Goal: Information Seeking & Learning: Learn about a topic

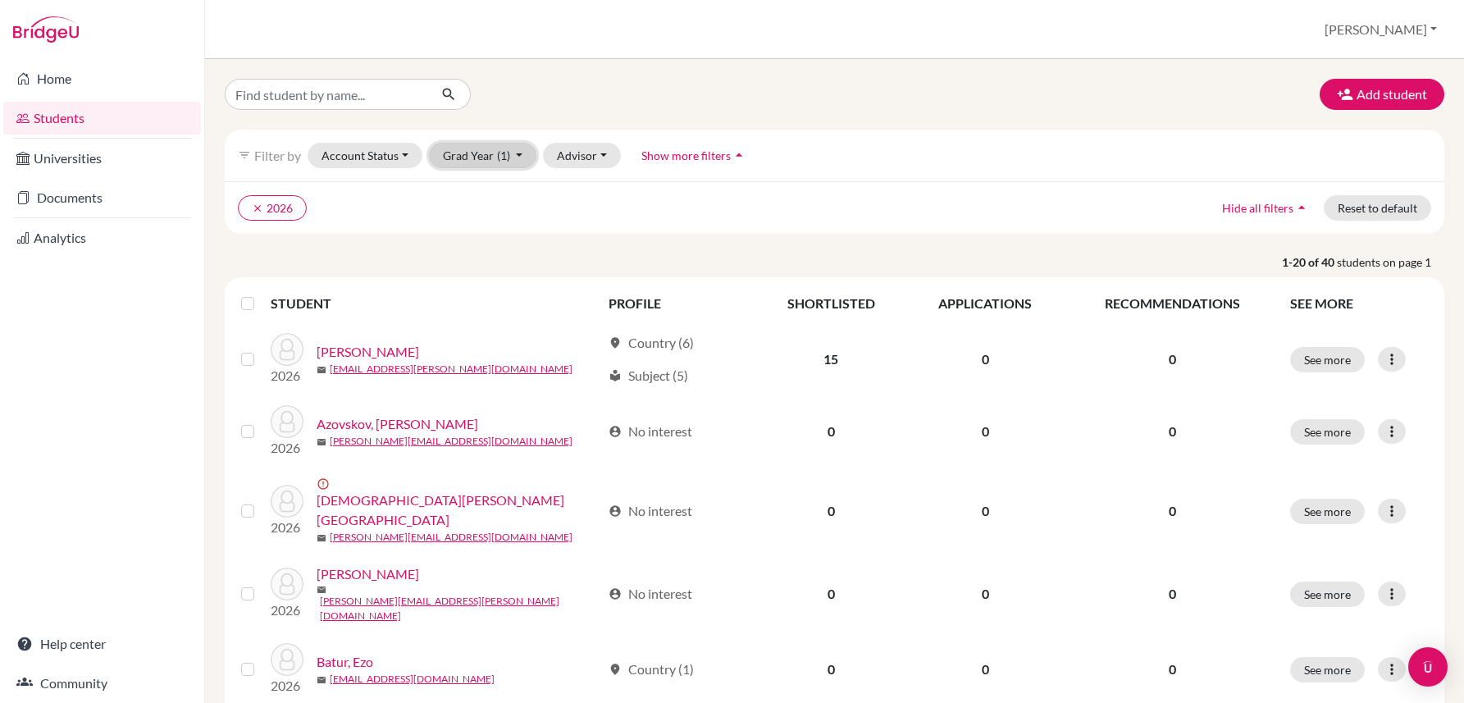
click at [495, 162] on button "Grad Year (1)" at bounding box center [483, 155] width 108 height 25
click at [481, 188] on div "2027" at bounding box center [477, 190] width 57 height 20
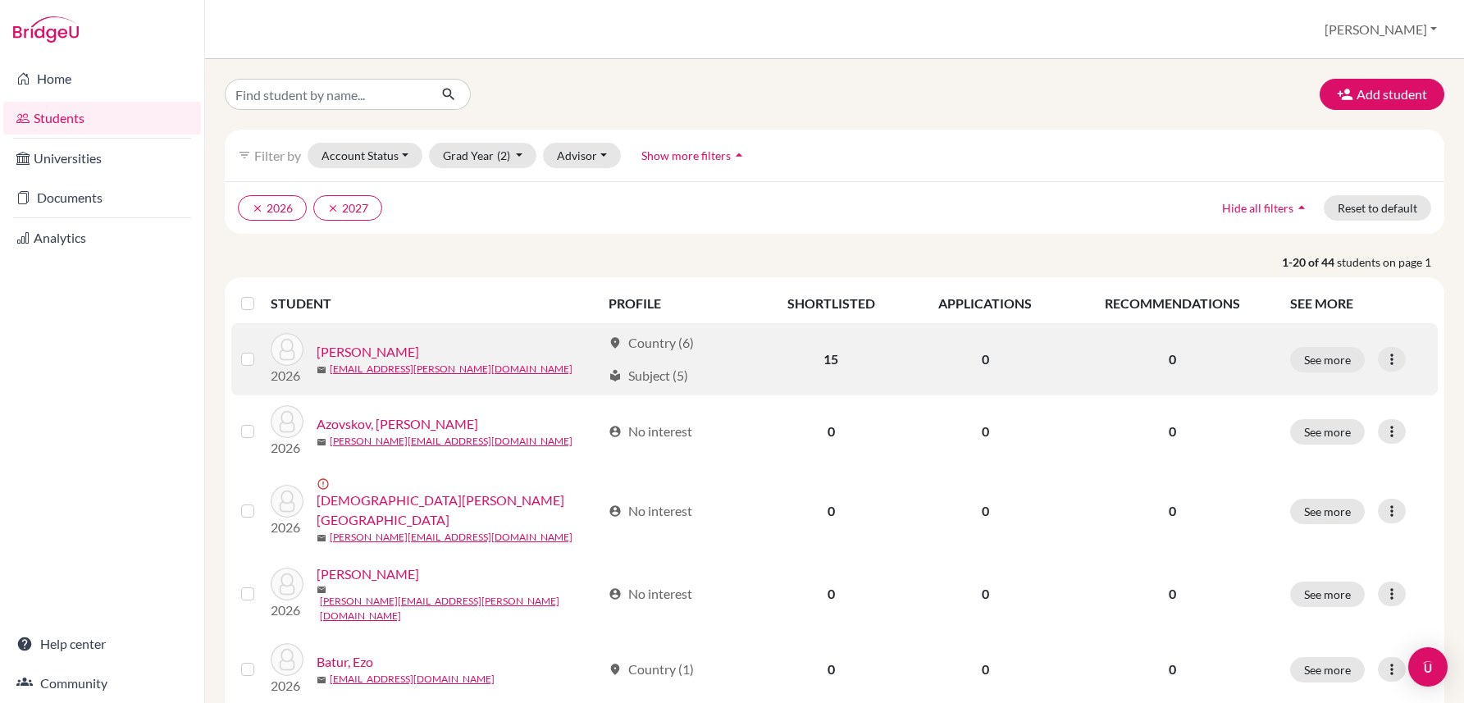
click at [395, 349] on link "[PERSON_NAME]" at bounding box center [368, 352] width 103 height 20
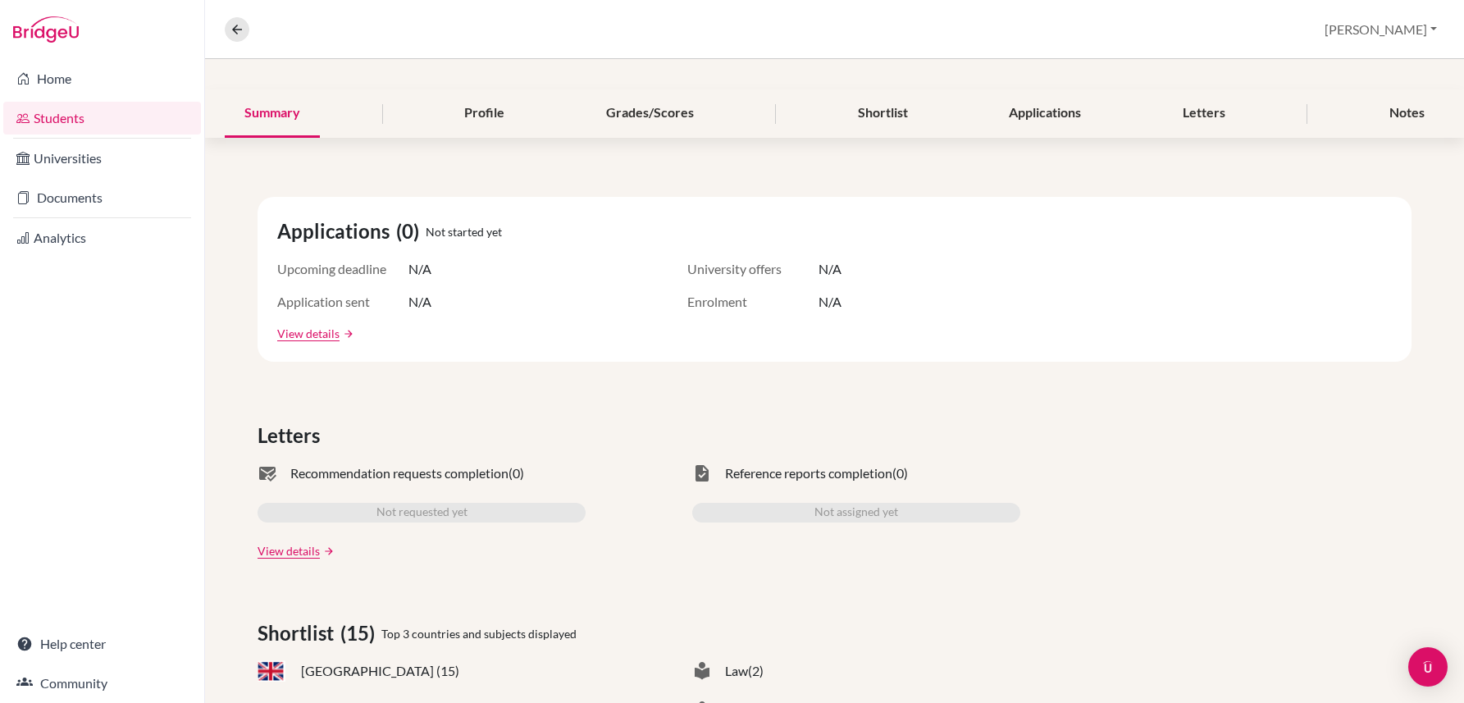
scroll to position [171, 0]
click at [494, 108] on div "Profile" at bounding box center [484, 111] width 80 height 48
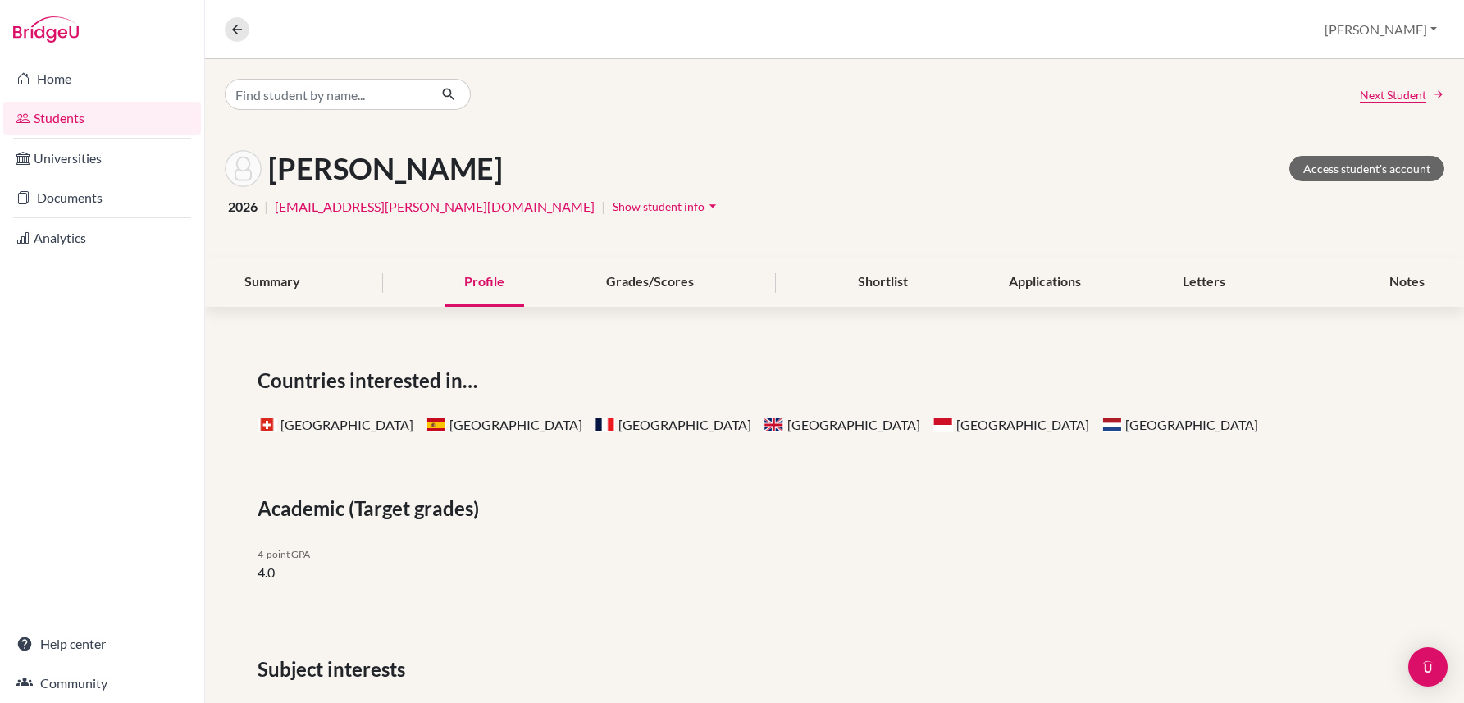
scroll to position [17, 0]
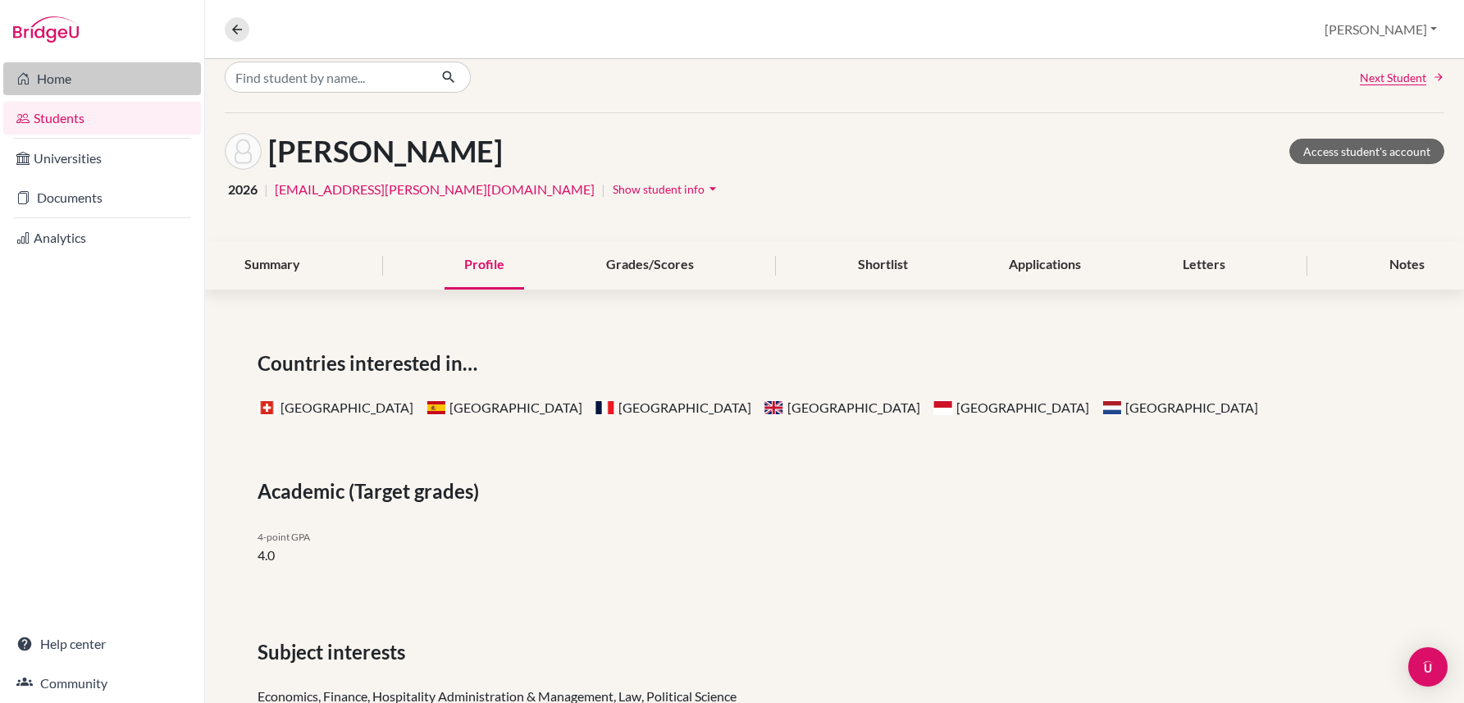
click at [61, 80] on link "Home" at bounding box center [102, 78] width 198 height 33
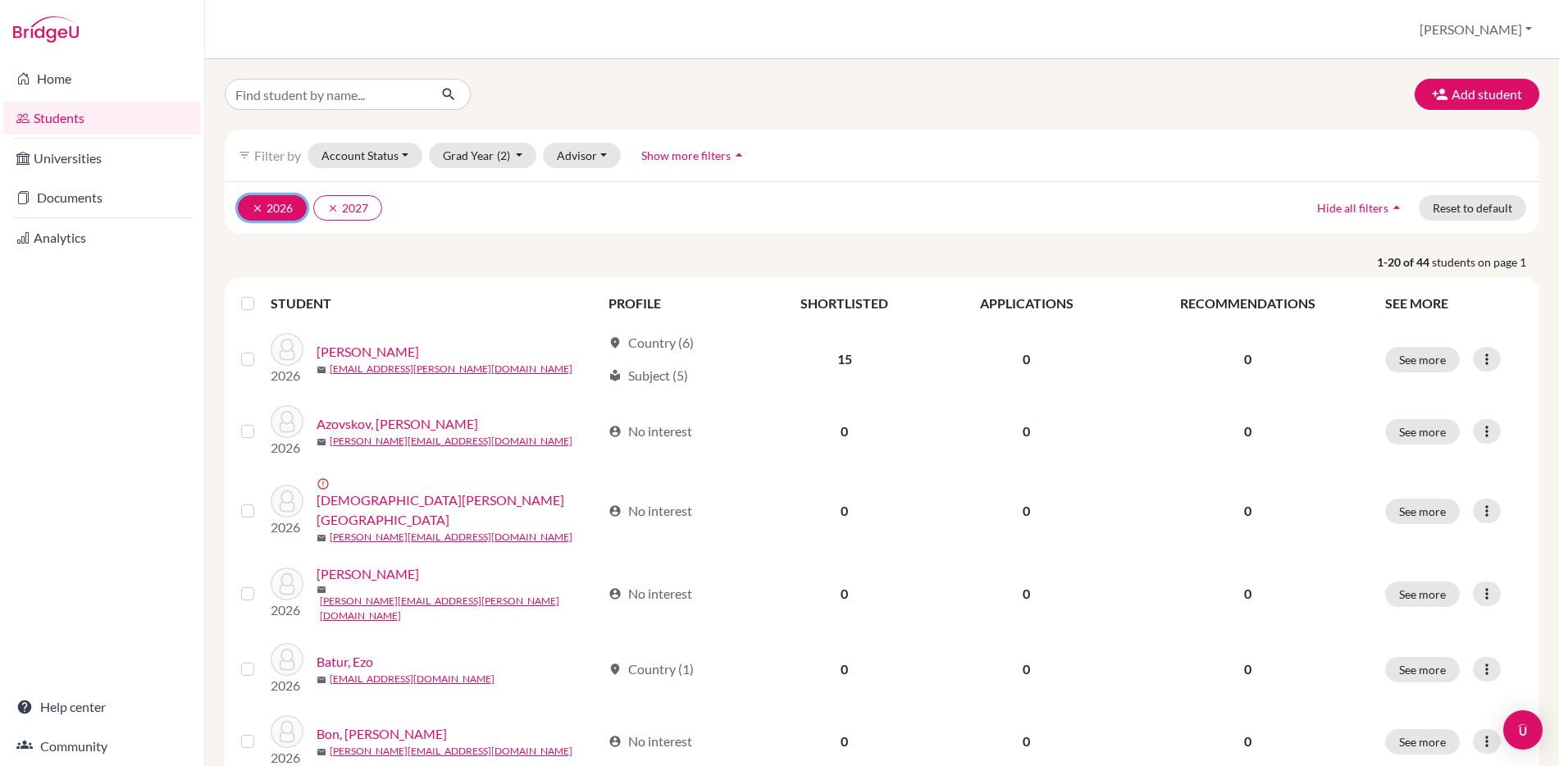
click at [254, 206] on icon "clear" at bounding box center [257, 208] width 11 height 11
